Goal: Transaction & Acquisition: Purchase product/service

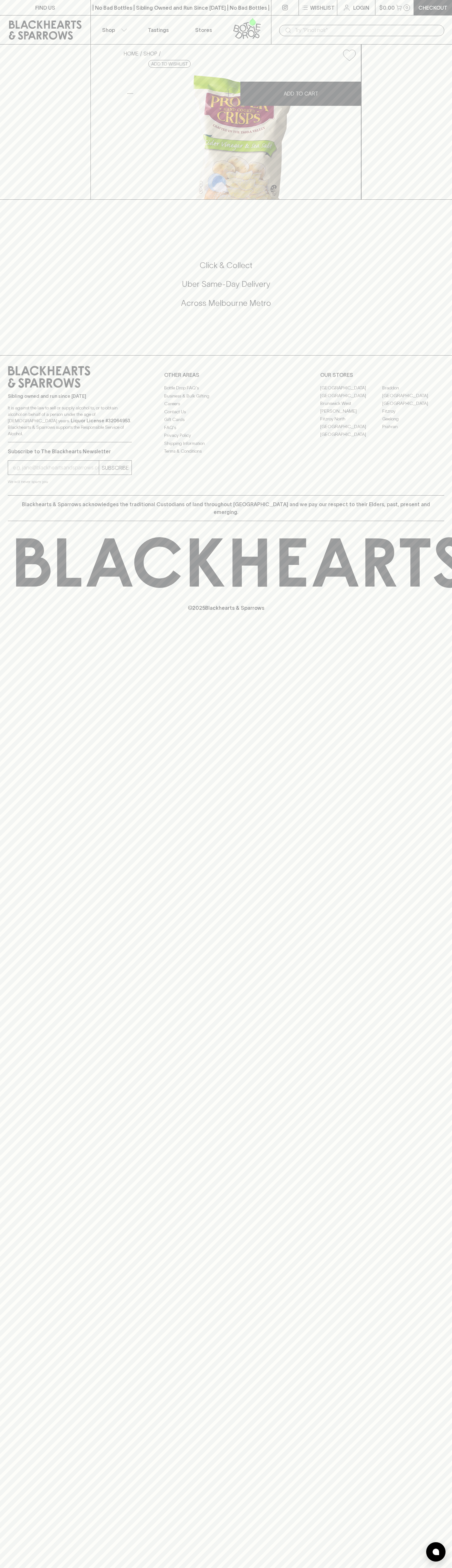
click at [343, 11] on icon at bounding box center [347, 8] width 8 height 8
click at [423, 343] on div "Click & Collect Uber Same-Day Delivery Across Melbourne Metro" at bounding box center [226, 284] width 436 height 116
click at [345, 1567] on html "FIND US | No Bad Bottles | Sibling Owned and Run Since 2006 | No Bad Bottles | …" at bounding box center [226, 784] width 452 height 1568
click at [4, 1382] on div "FIND US | No Bad Bottles | Sibling Owned and Run Since 2006 | No Bad Bottles | …" at bounding box center [226, 784] width 452 height 1568
